Goal: Information Seeking & Learning: Check status

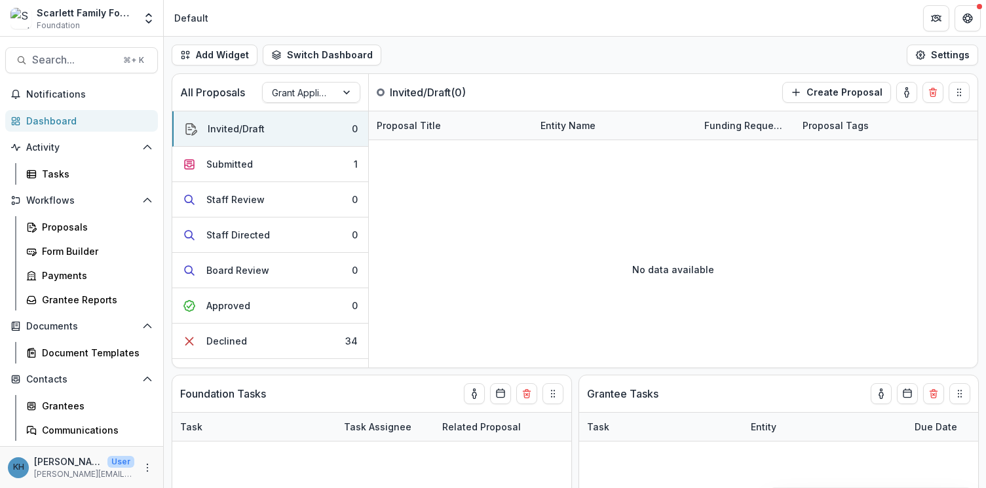
scroll to position [0, 1]
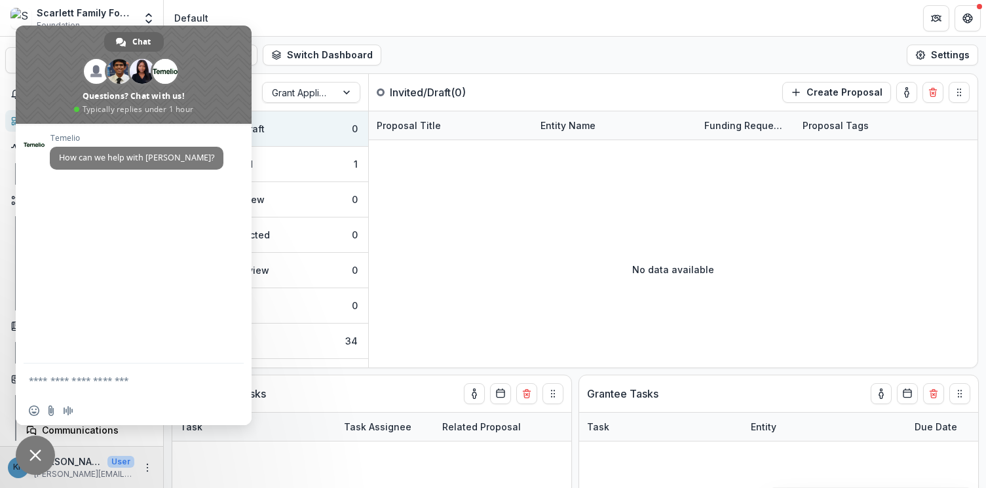
click at [42, 454] on span "Close chat" at bounding box center [35, 455] width 39 height 39
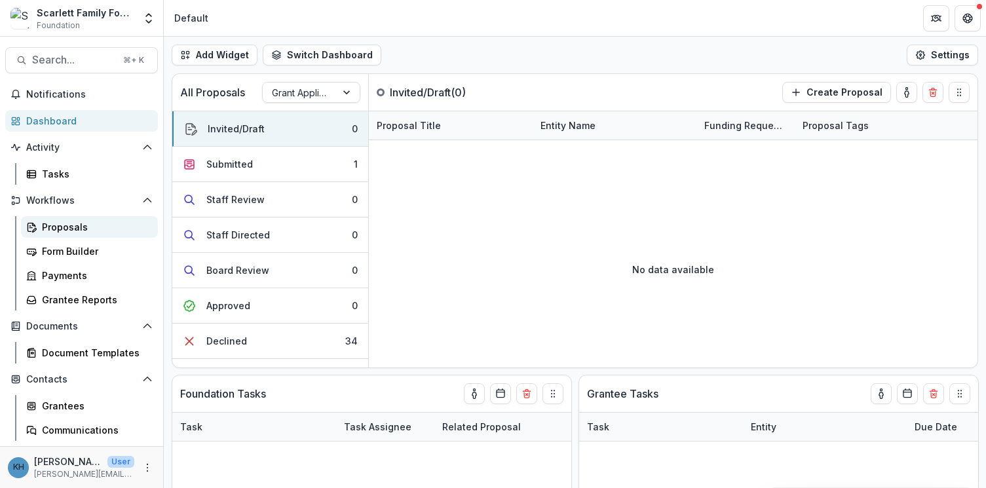
click at [76, 225] on div "Proposals" at bounding box center [94, 227] width 105 height 14
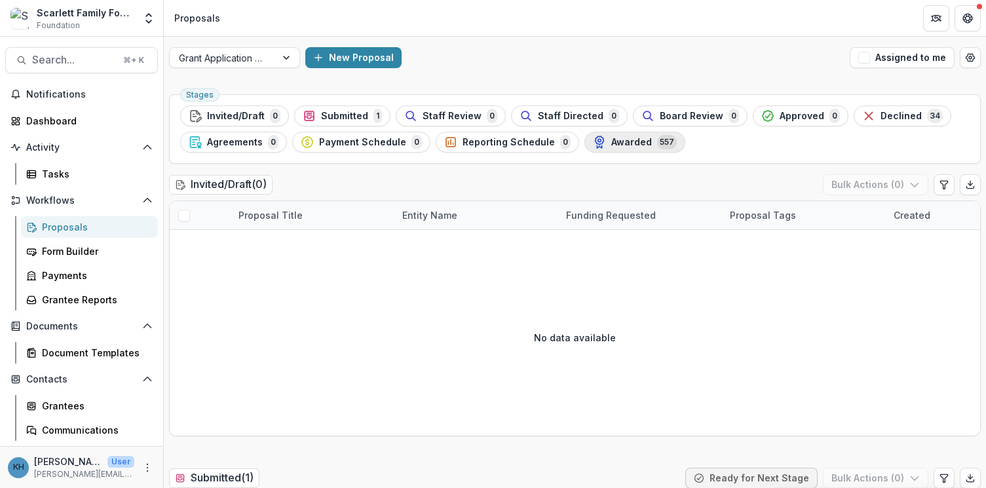
click at [601, 149] on div "Awarded 557" at bounding box center [635, 142] width 84 height 14
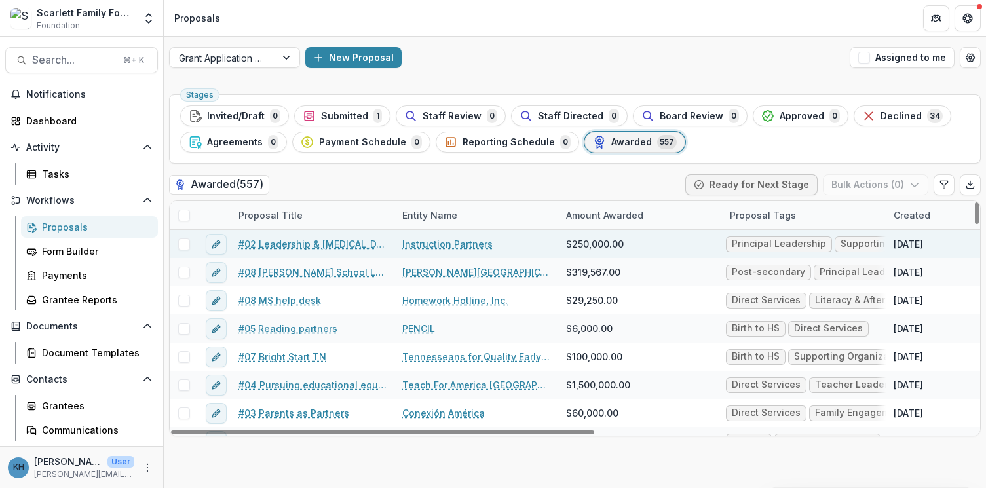
click at [342, 246] on link "#02 Leadership & COVID-19 Recovery: Learning with Bedford Co Schools & MS" at bounding box center [312, 244] width 148 height 14
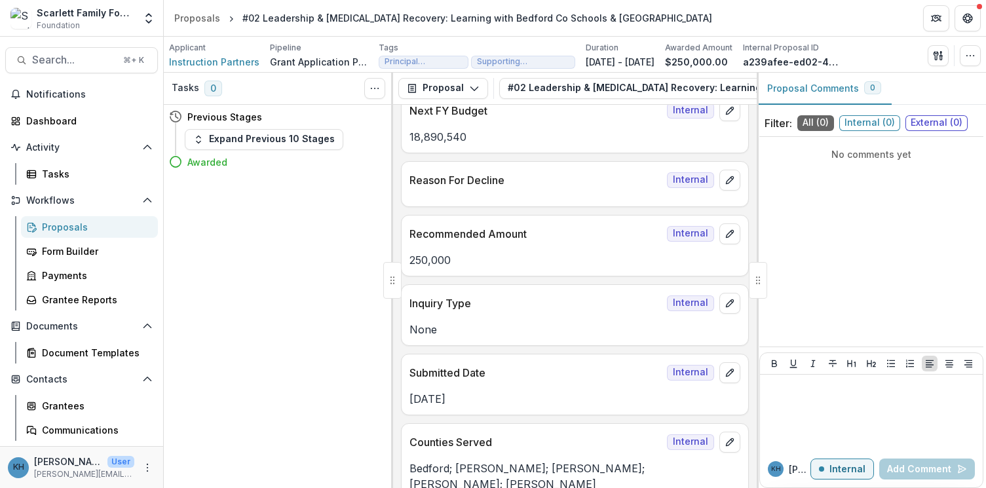
scroll to position [2296, 0]
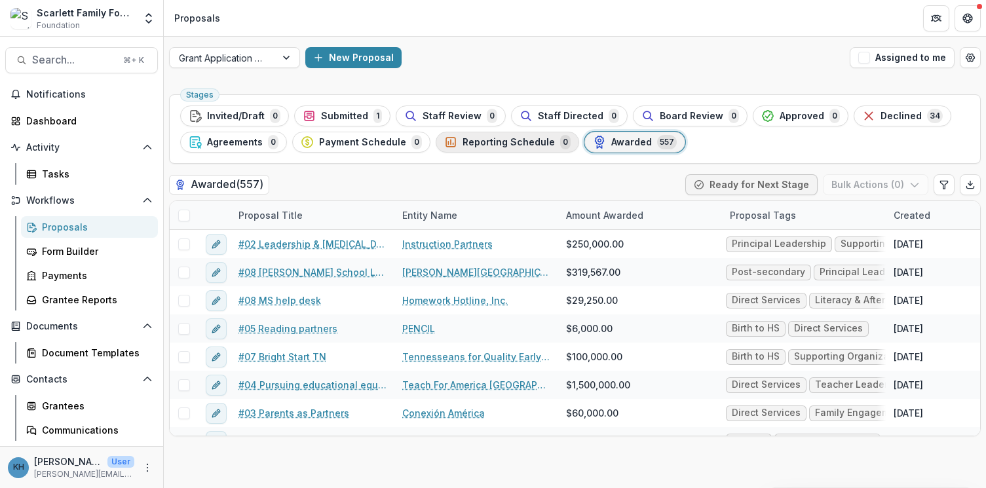
click at [481, 143] on span "Reporting Schedule" at bounding box center [508, 142] width 92 height 11
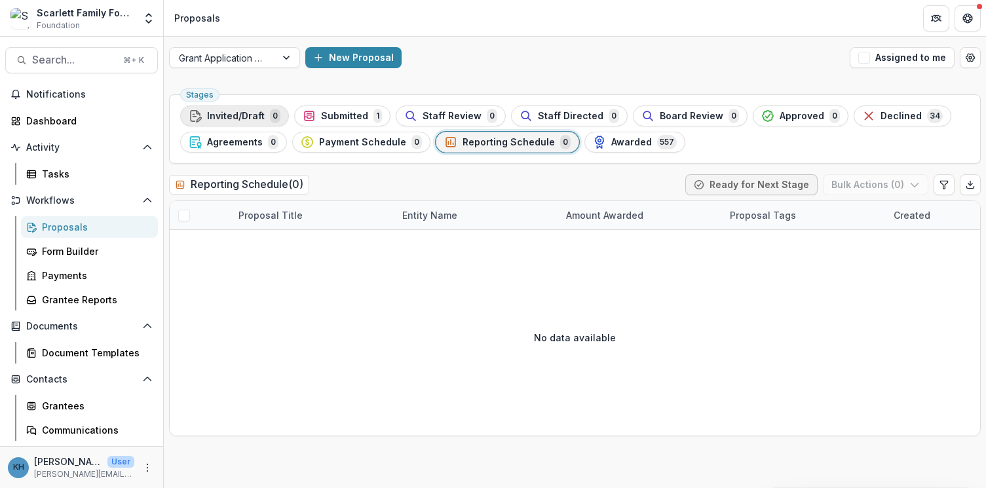
click at [227, 120] on span "Invited/Draft" at bounding box center [236, 116] width 58 height 11
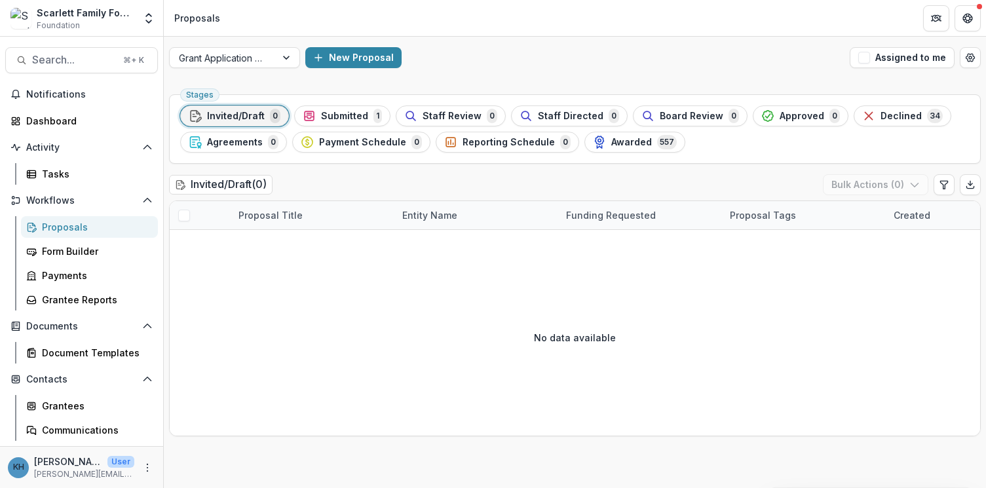
click at [785, 64] on div "New Proposal" at bounding box center [574, 57] width 539 height 21
click at [613, 143] on span "Awarded" at bounding box center [631, 142] width 41 height 11
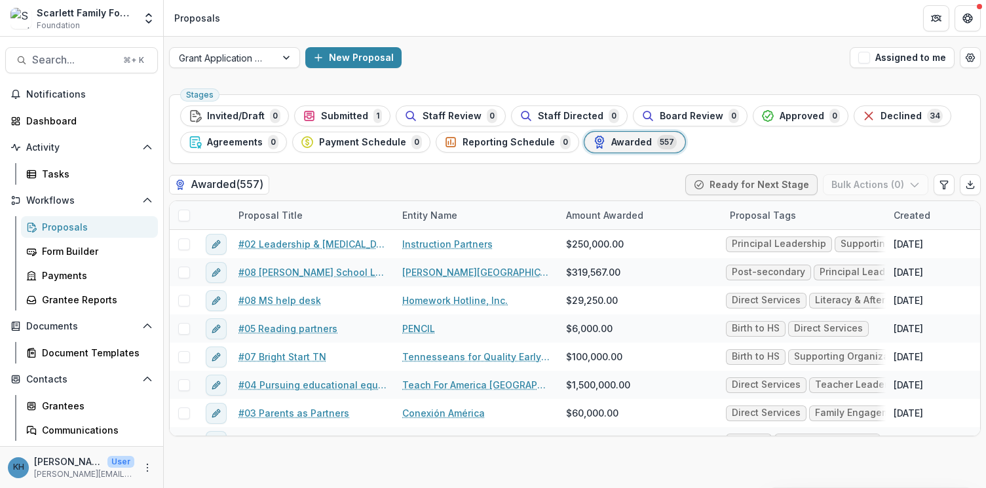
click at [786, 69] on div "Grant Application Process New Proposal Assigned to me" at bounding box center [575, 58] width 822 height 42
